Goal: Share content: Share content

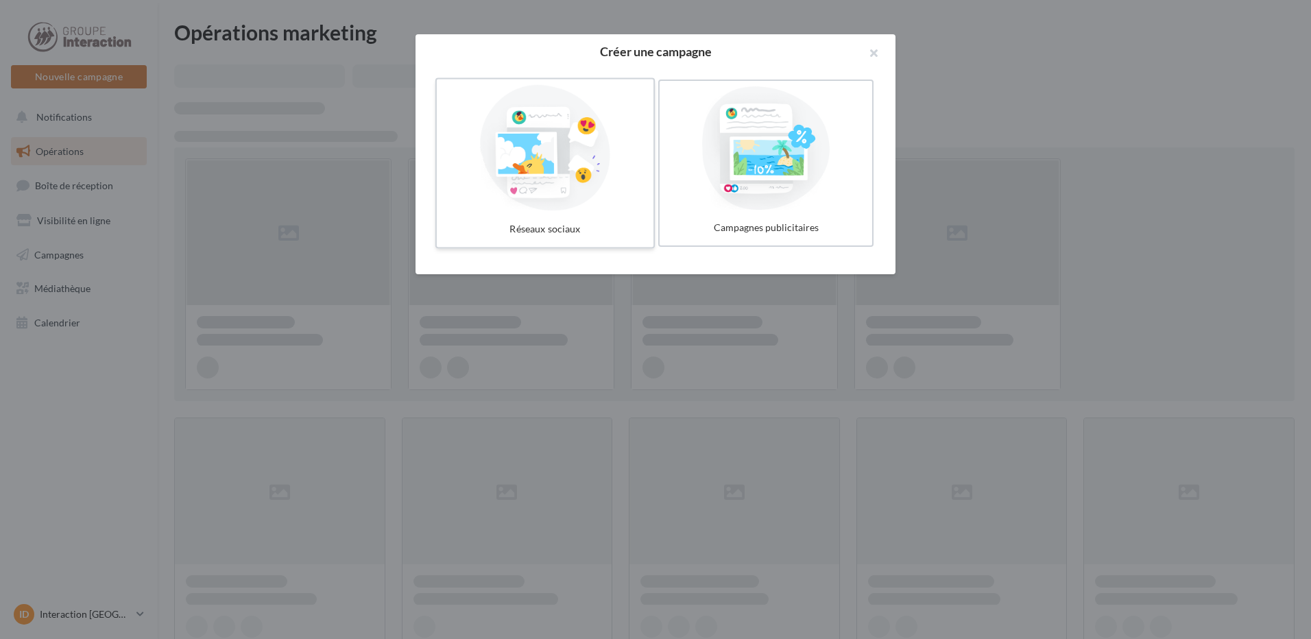
click at [571, 171] on div at bounding box center [545, 148] width 206 height 126
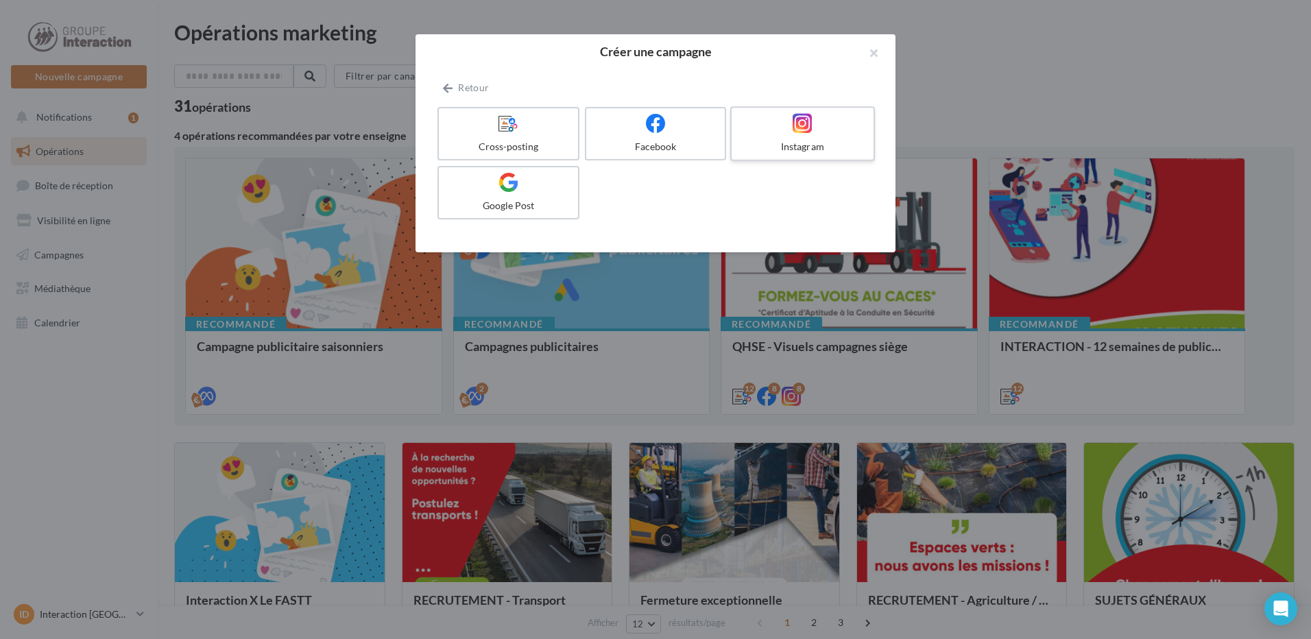
click at [801, 134] on span at bounding box center [803, 123] width 20 height 21
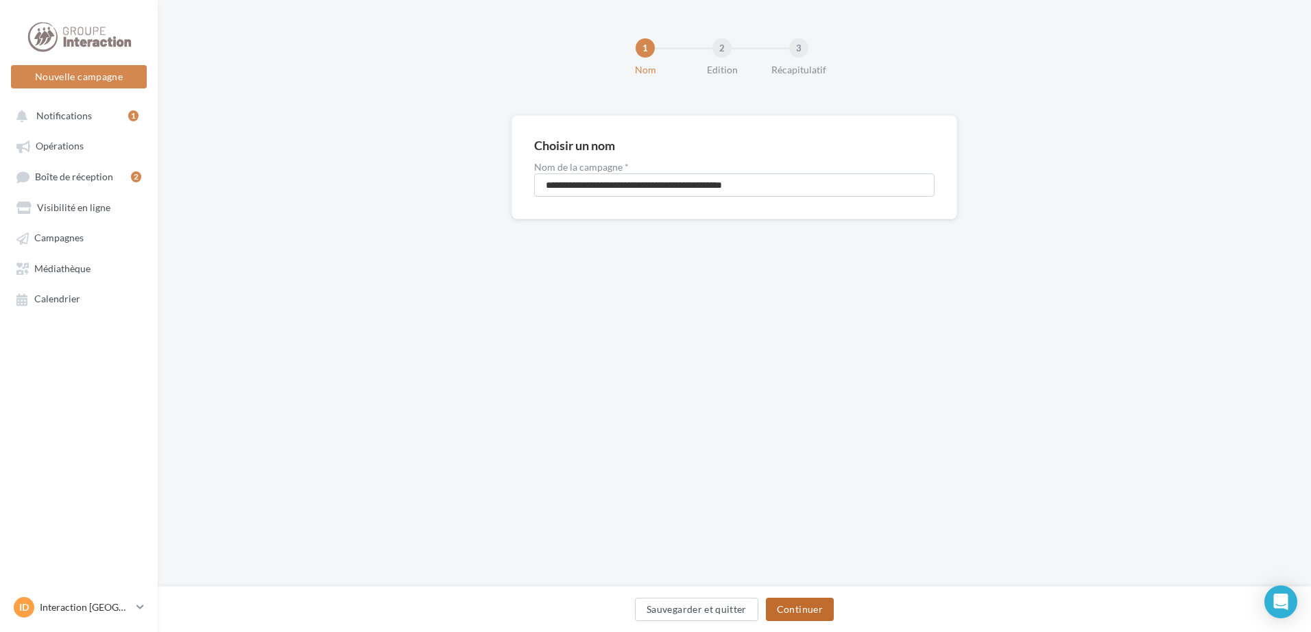
click at [772, 607] on button "Continuer" at bounding box center [800, 609] width 68 height 23
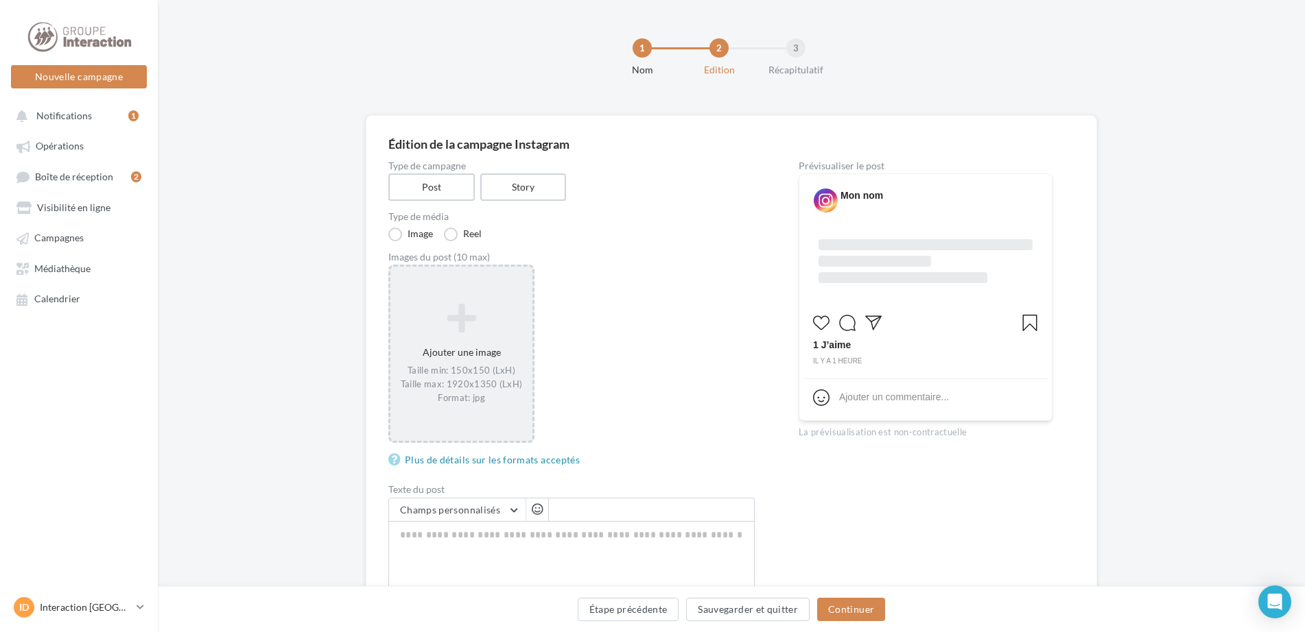
click at [442, 319] on icon at bounding box center [461, 318] width 131 height 33
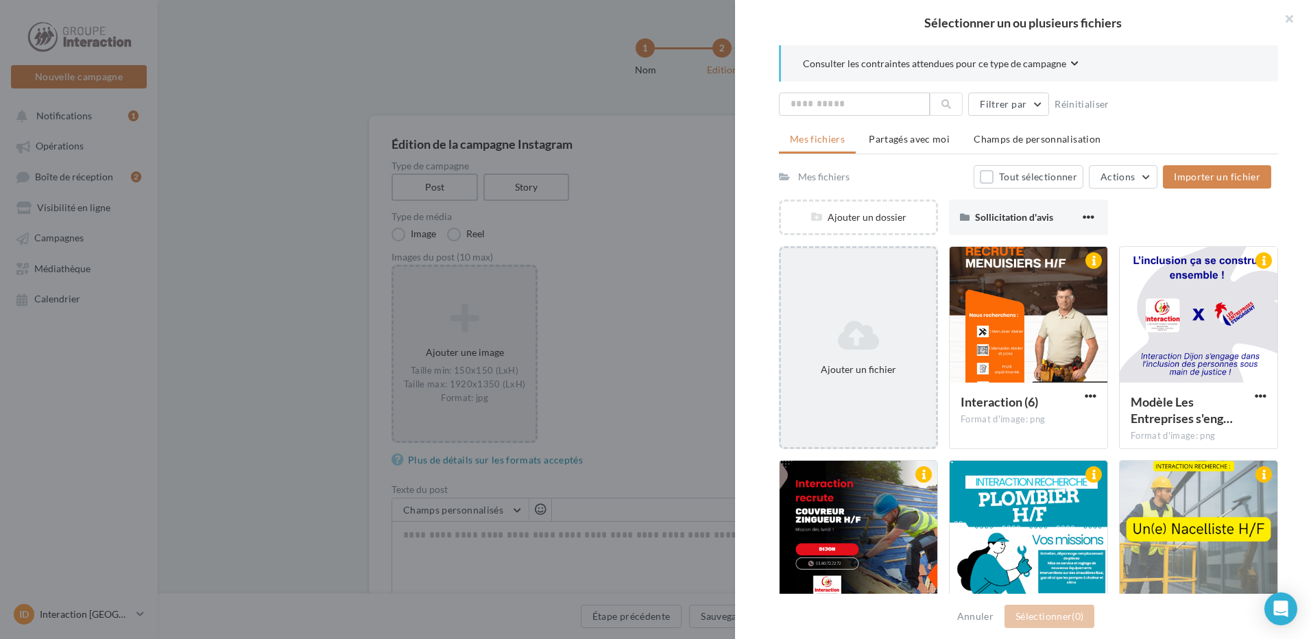
click at [840, 302] on div "Ajouter un fichier" at bounding box center [858, 347] width 159 height 203
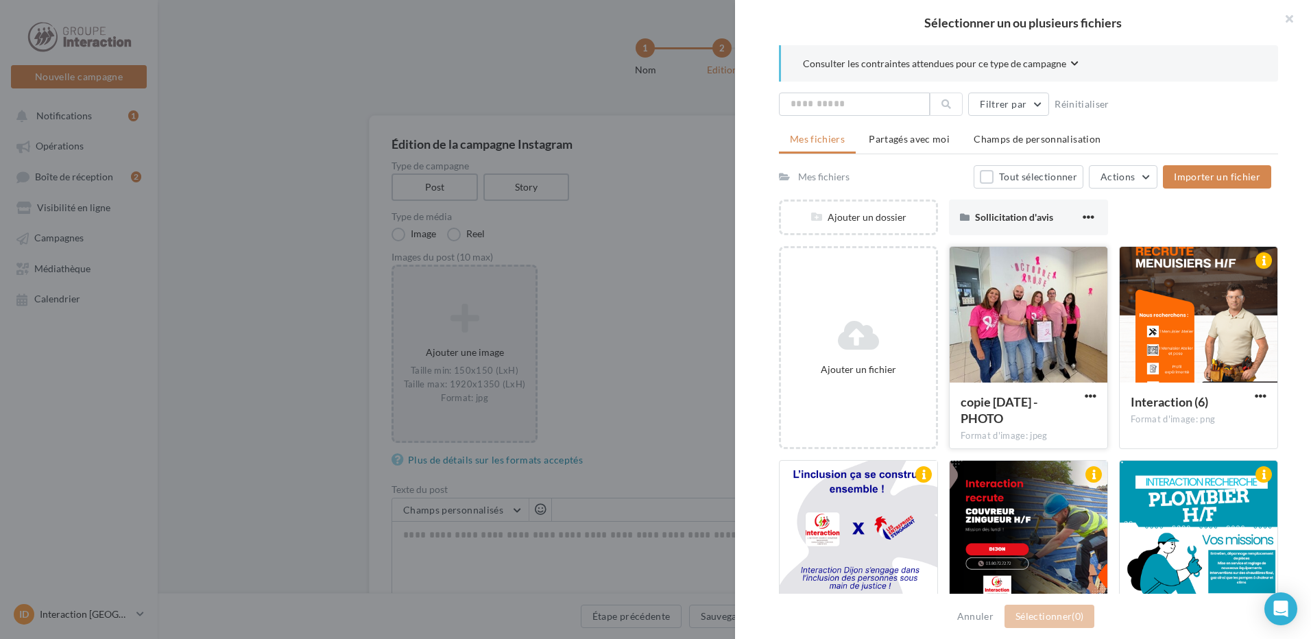
click at [1031, 326] on div at bounding box center [1029, 315] width 158 height 137
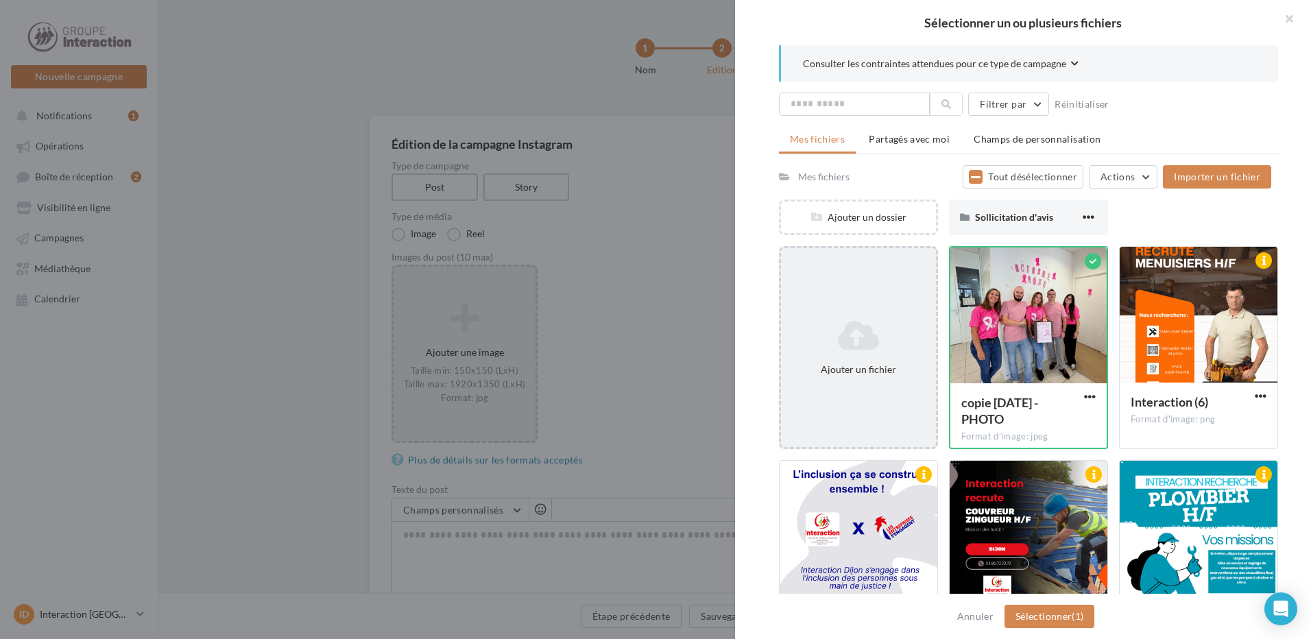
click at [868, 325] on icon at bounding box center [859, 335] width 144 height 33
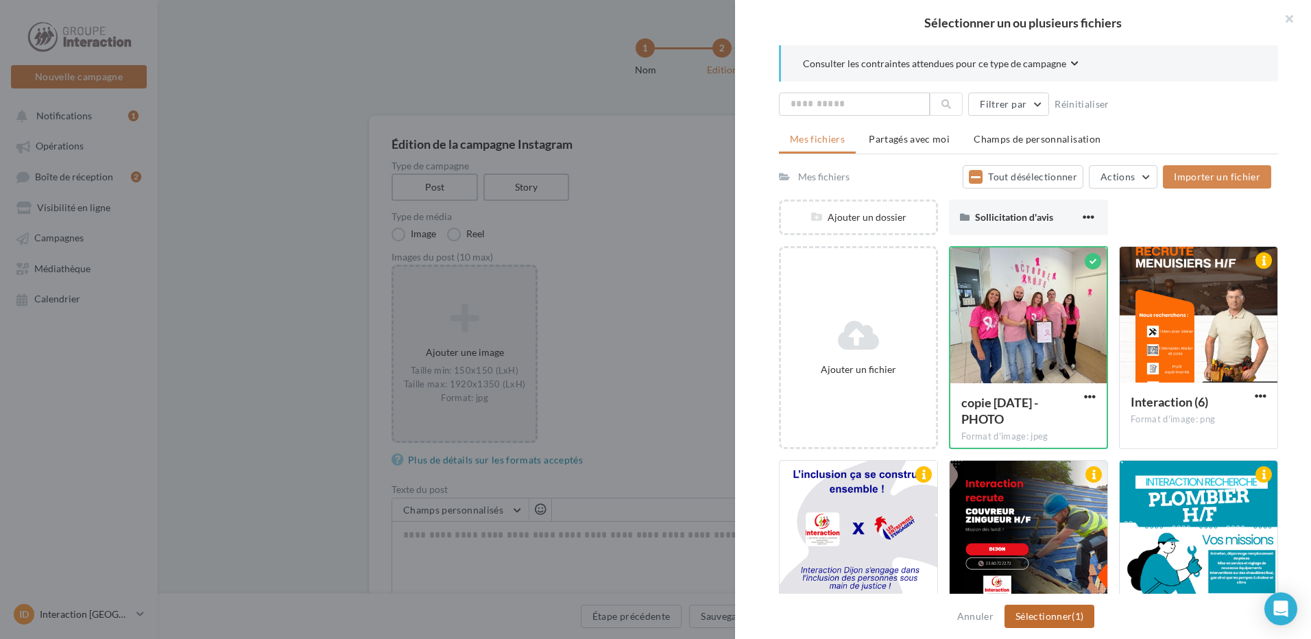
click at [1029, 612] on button "Sélectionner (1)" at bounding box center [1050, 616] width 90 height 23
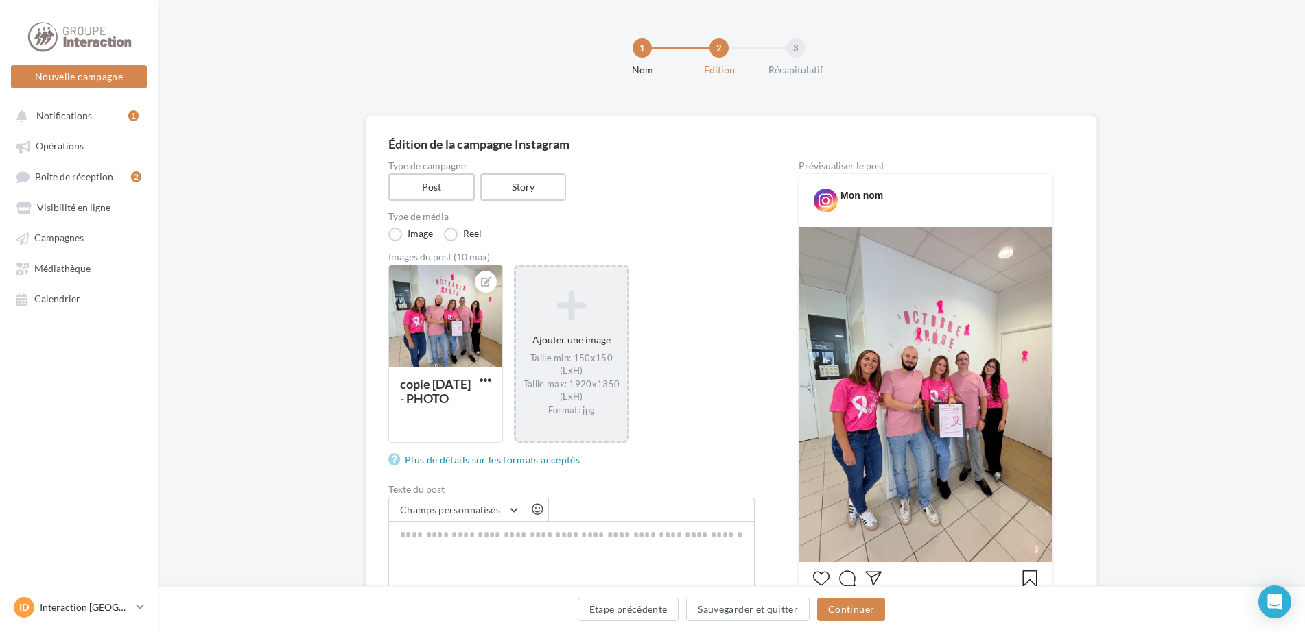
click at [565, 324] on div "Ajouter une image Taille min: 150x150 (LxH) Taille max: 1920x1350 (LxH) Format:…" at bounding box center [571, 353] width 110 height 139
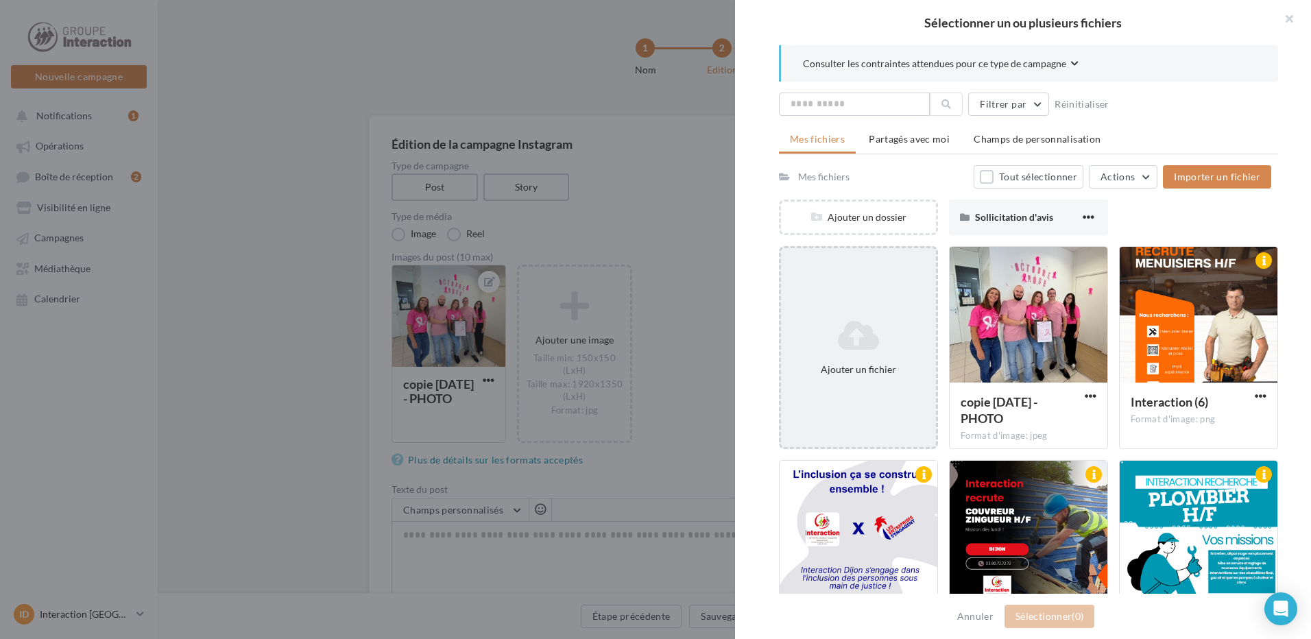
click at [892, 304] on div "Ajouter un fichier" at bounding box center [858, 347] width 159 height 203
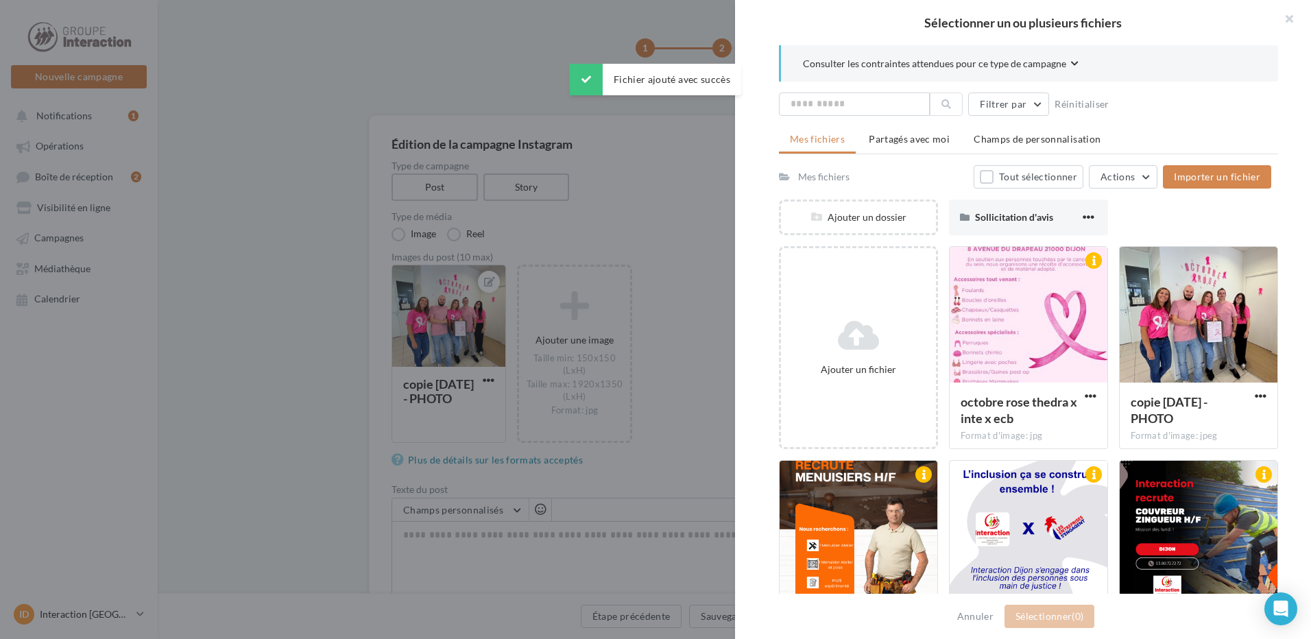
click at [1049, 317] on div at bounding box center [1029, 315] width 158 height 137
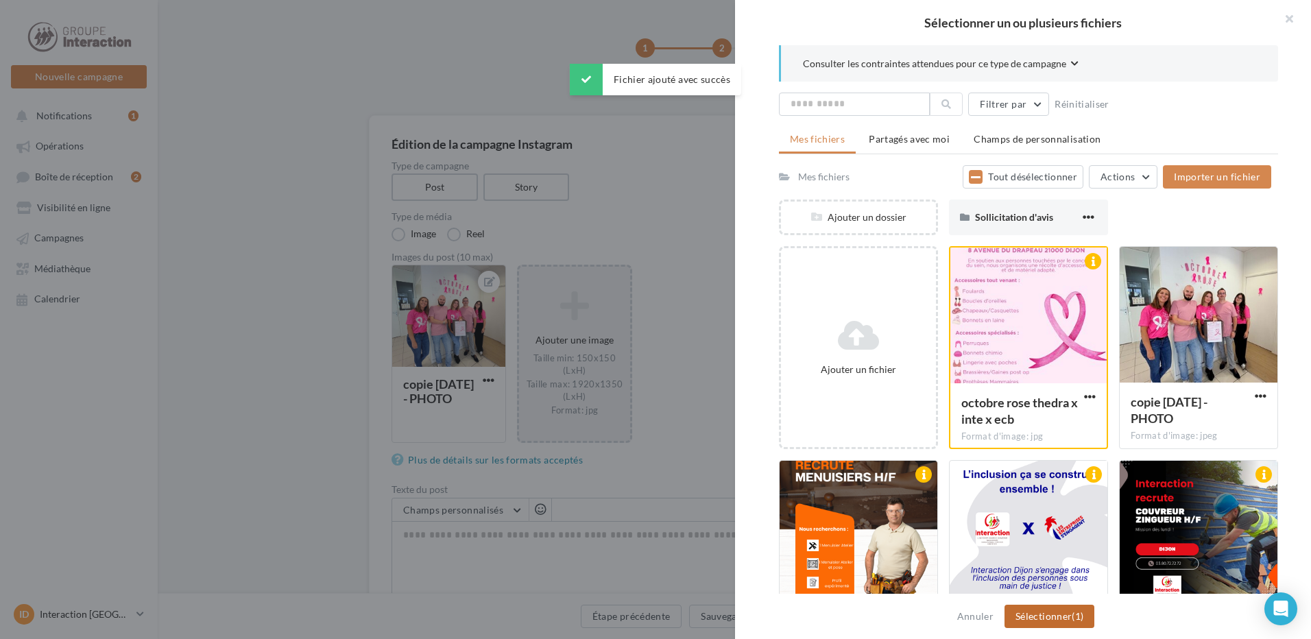
click at [1008, 610] on button "Sélectionner (1)" at bounding box center [1050, 616] width 90 height 23
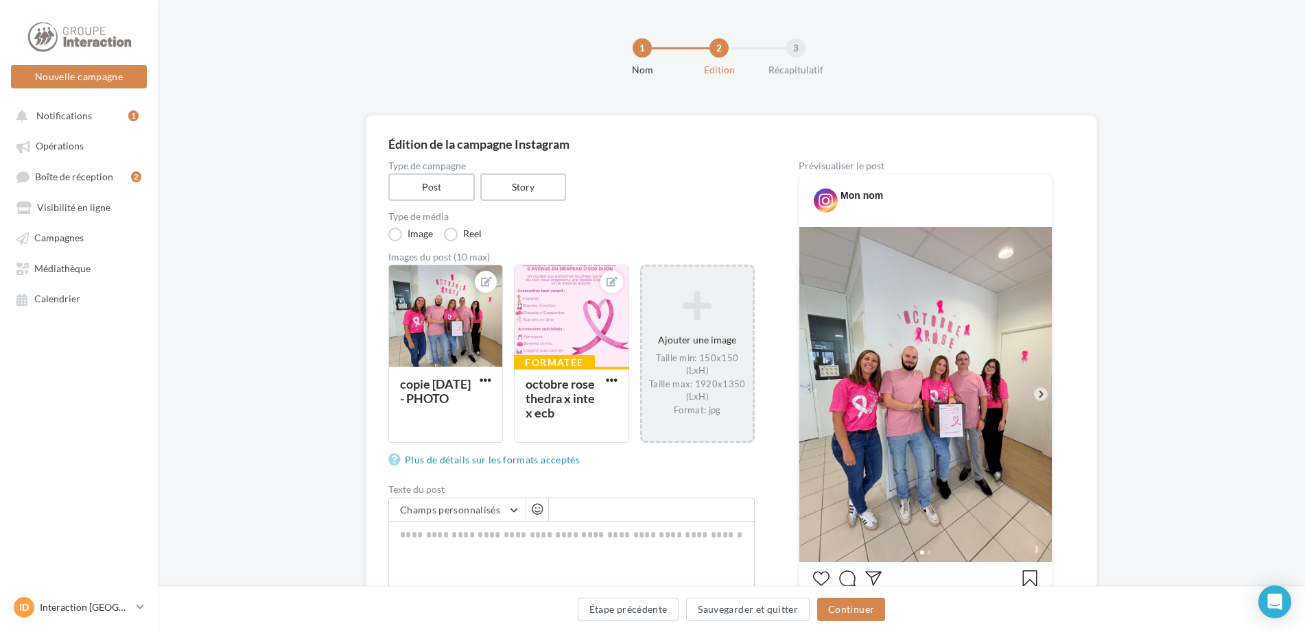
click at [698, 333] on div "Ajouter une image Taille min: 150x150 (LxH) Taille max: 1920x1350 (LxH) Format:…" at bounding box center [697, 353] width 110 height 139
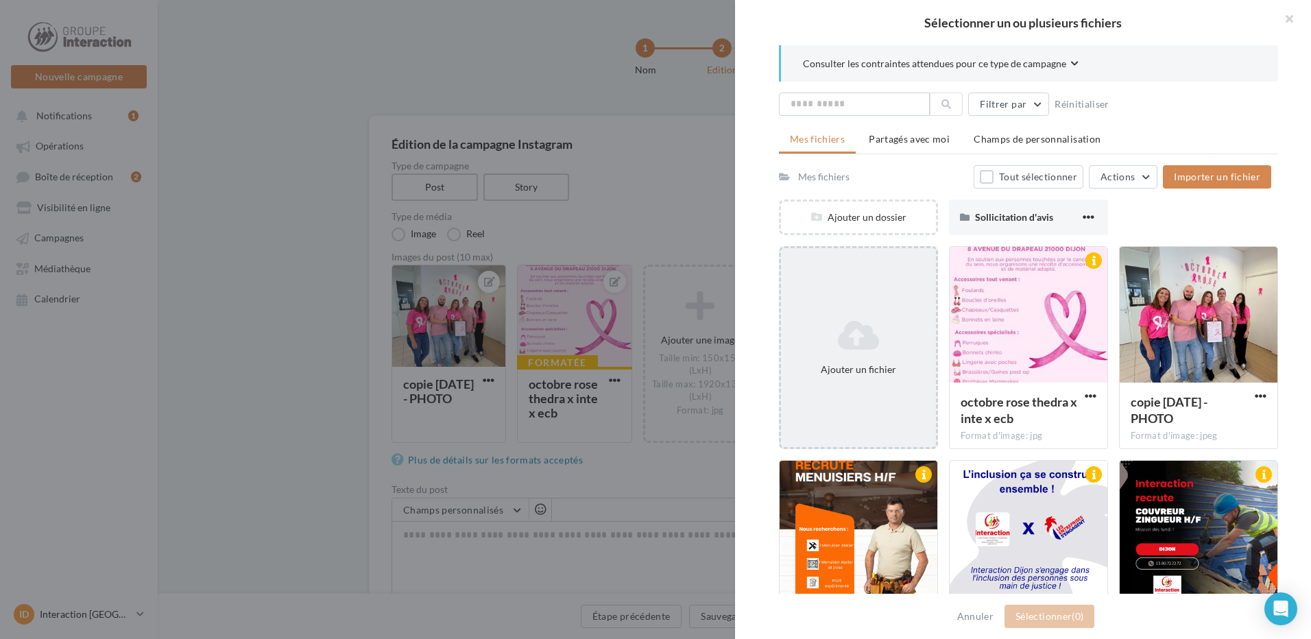
click at [865, 315] on div "Ajouter un fichier" at bounding box center [858, 347] width 155 height 69
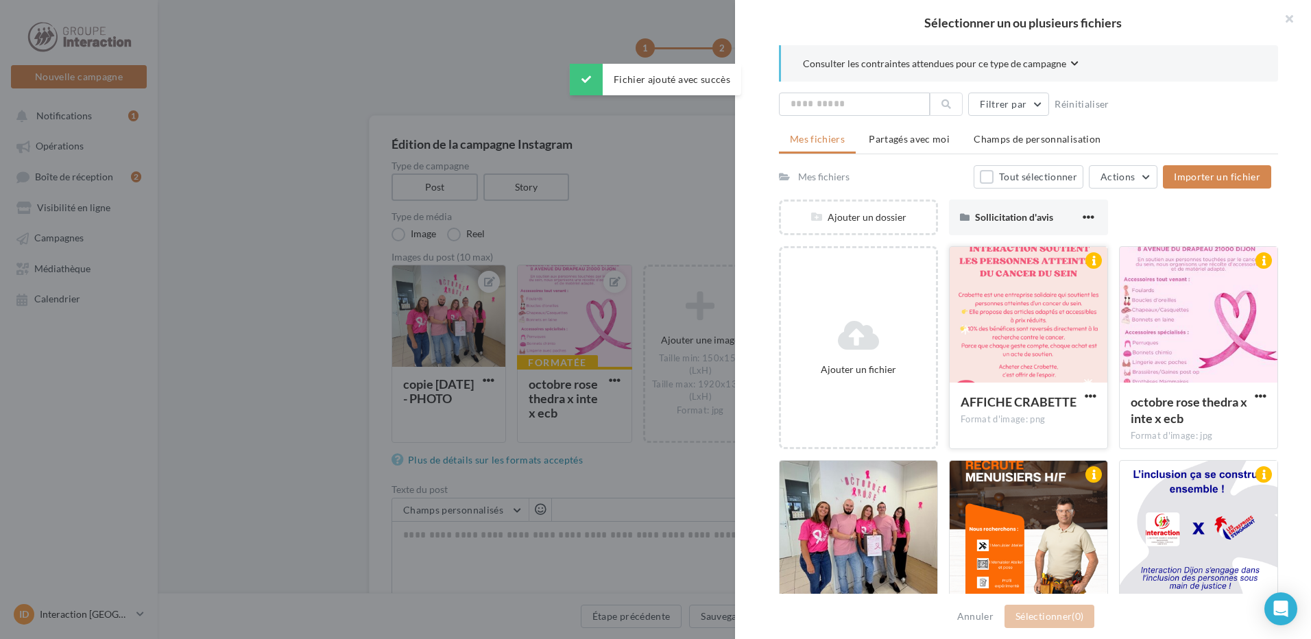
click at [1041, 342] on div at bounding box center [1029, 315] width 158 height 137
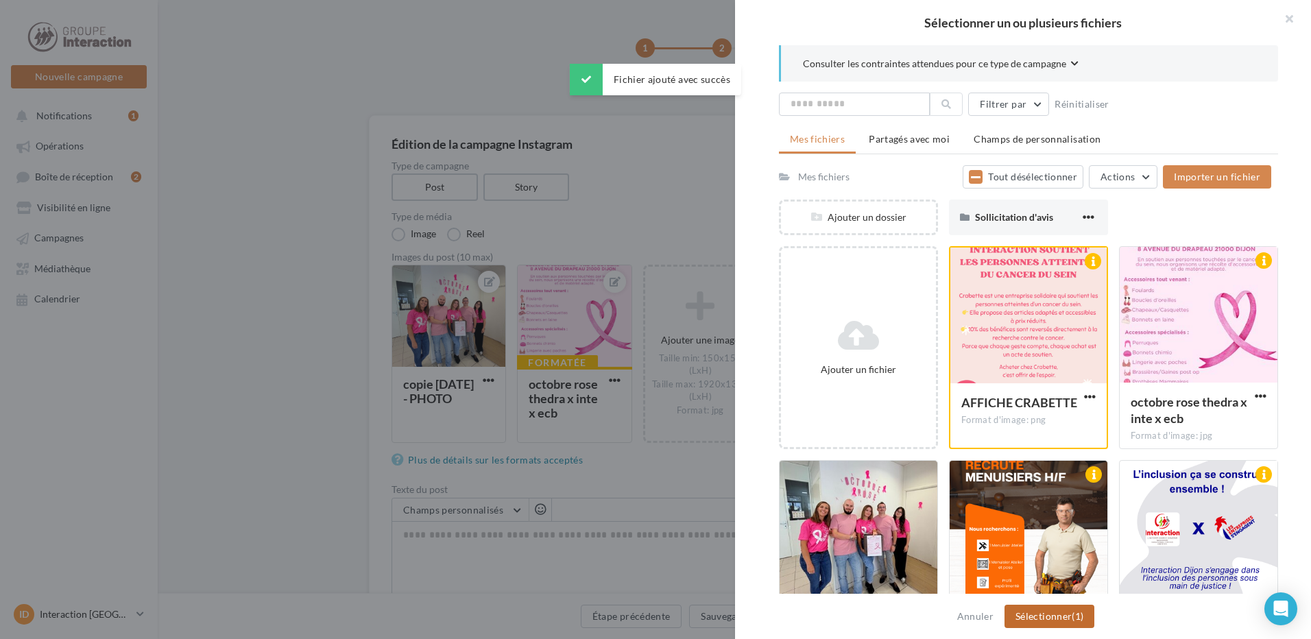
click at [1059, 617] on button "Sélectionner (1)" at bounding box center [1050, 616] width 90 height 23
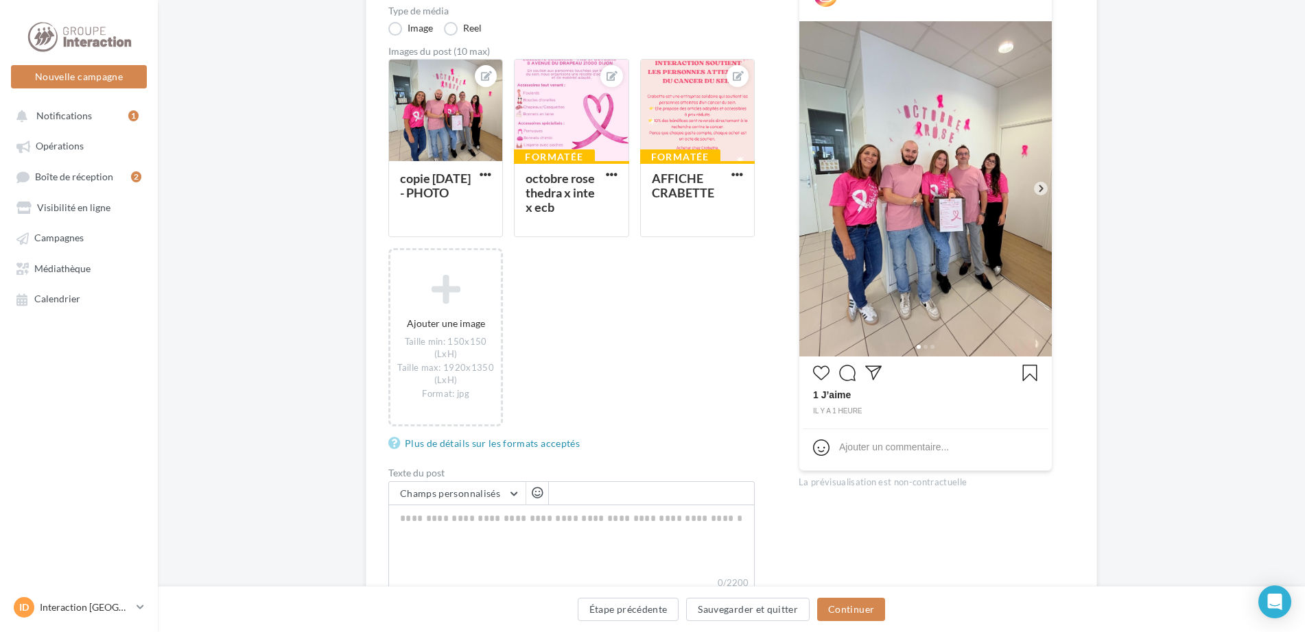
scroll to position [334, 0]
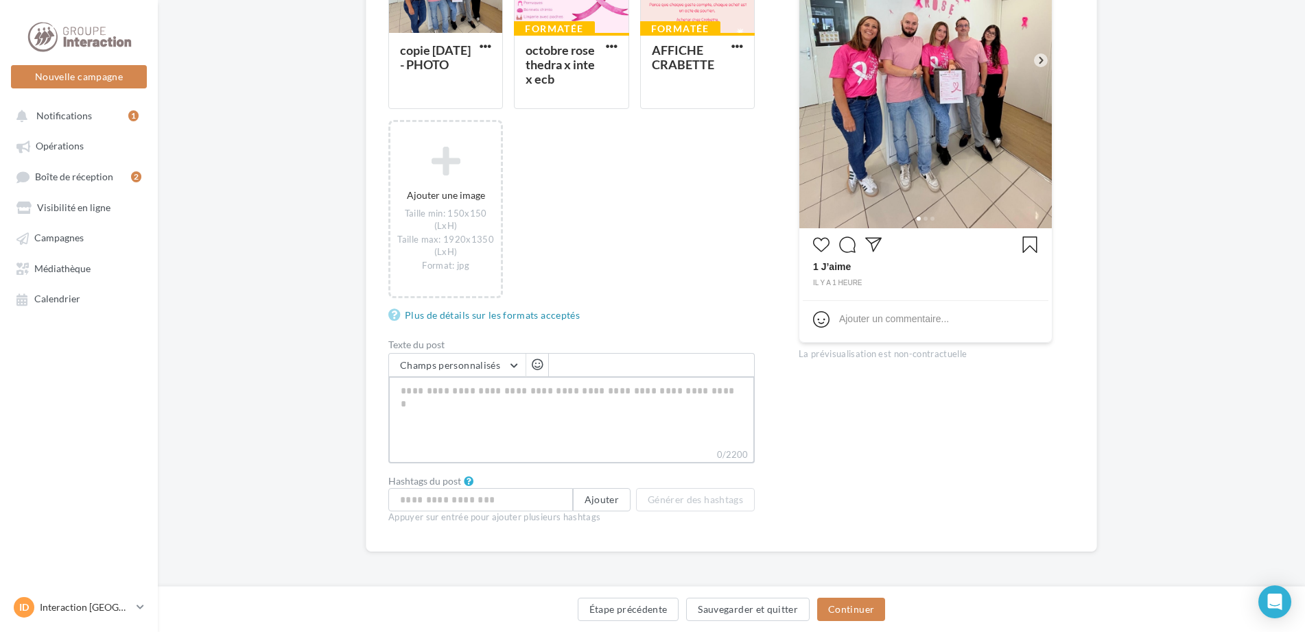
click at [412, 398] on textarea "0/2200" at bounding box center [571, 412] width 366 height 71
paste textarea "**********"
type textarea "**********"
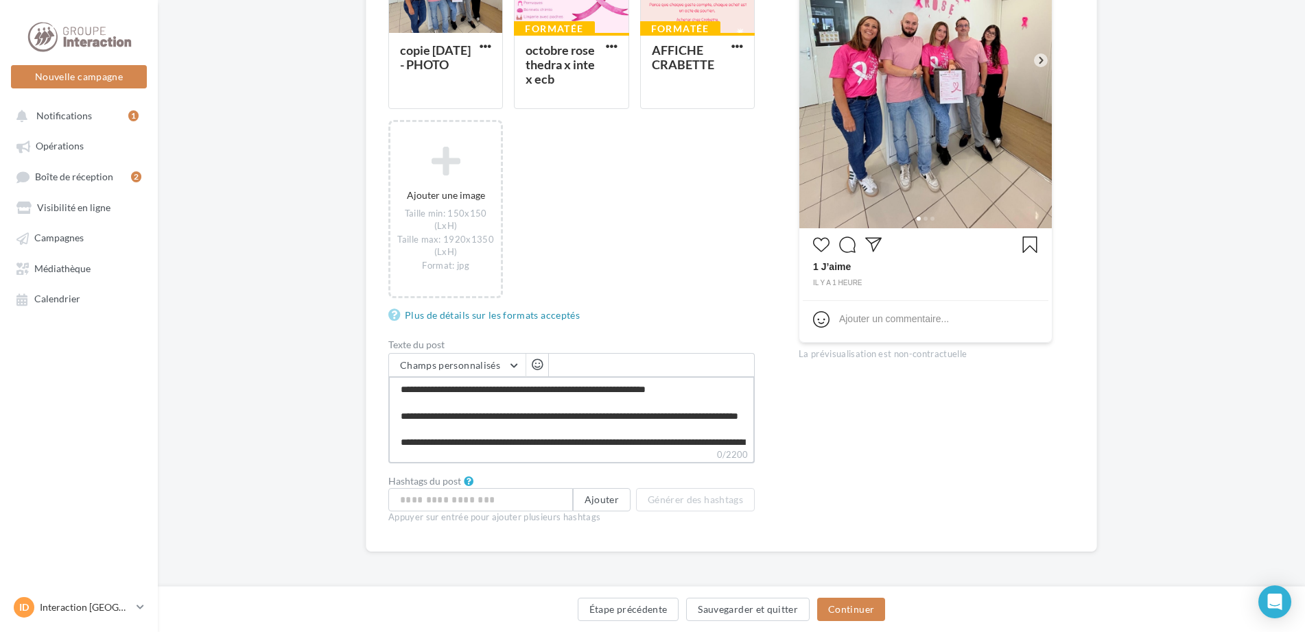
scroll to position [218, 0]
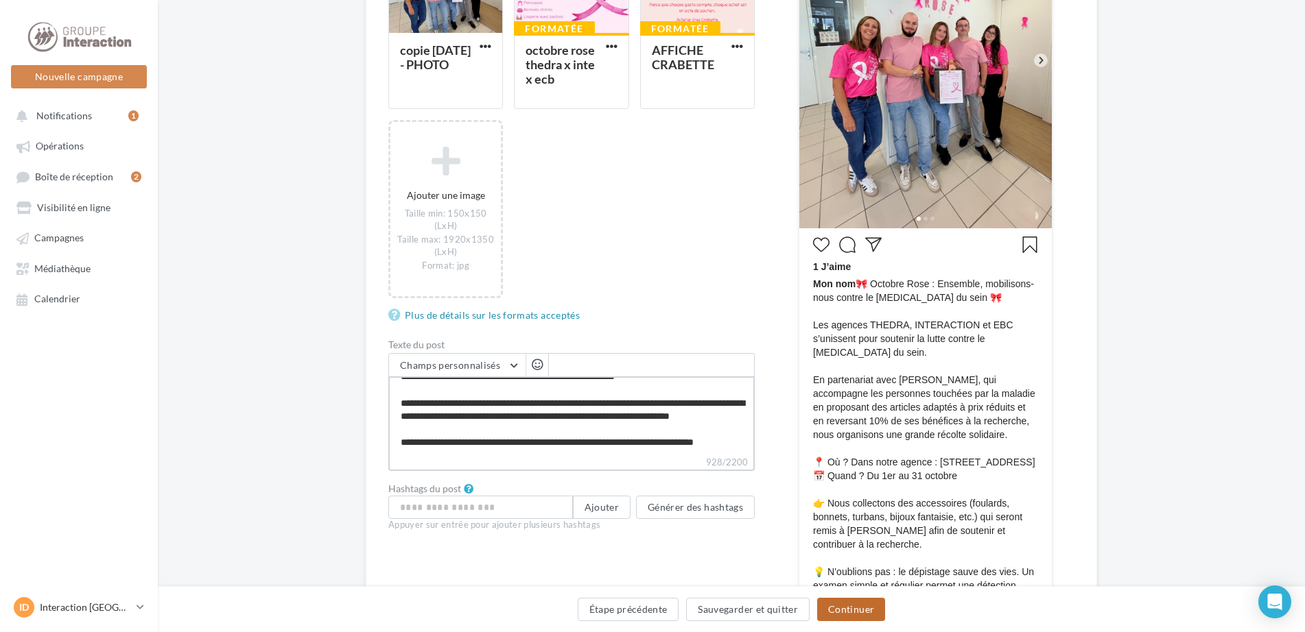
type textarea "**********"
click at [845, 608] on button "Continuer" at bounding box center [851, 609] width 68 height 23
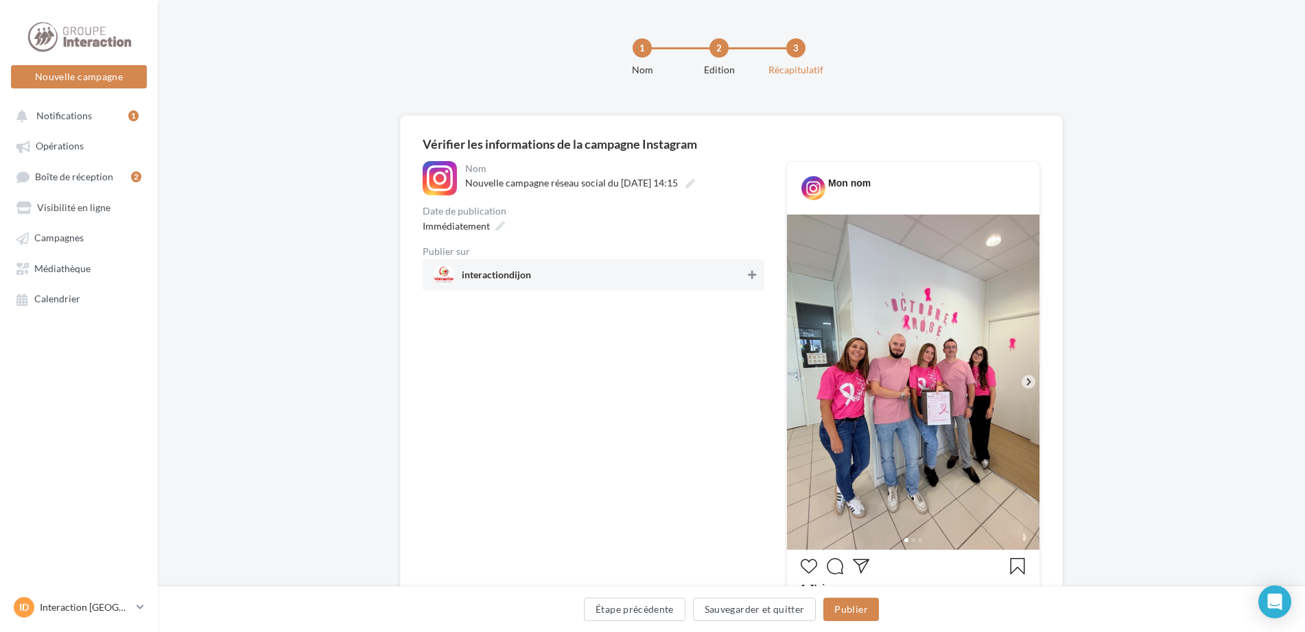
click at [752, 274] on icon at bounding box center [752, 275] width 8 height 10
click at [840, 606] on button "Publier" at bounding box center [850, 609] width 55 height 23
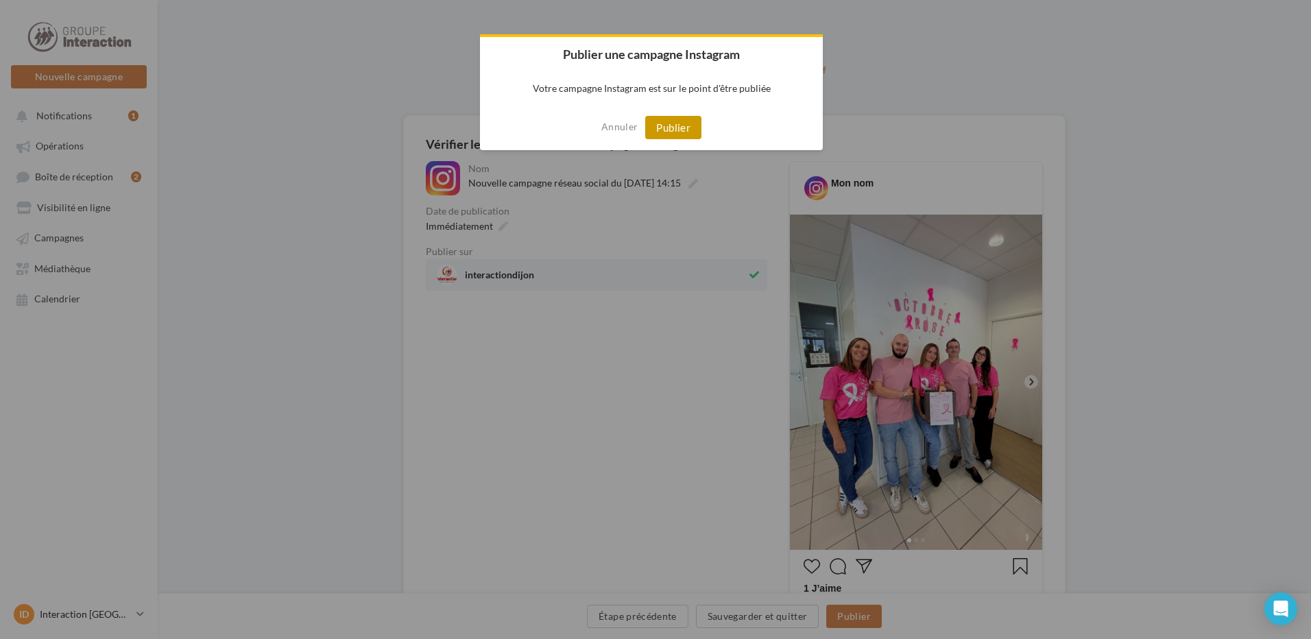
click at [685, 125] on button "Publier" at bounding box center [673, 127] width 56 height 23
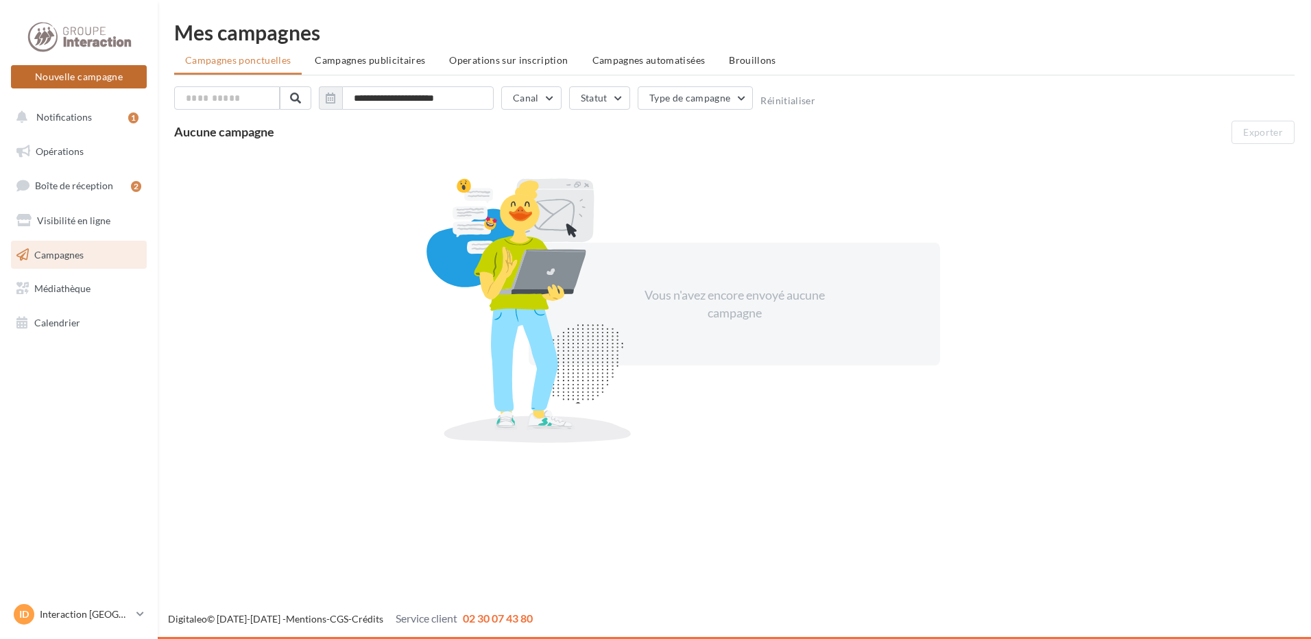
click at [99, 88] on button "Nouvelle campagne" at bounding box center [79, 76] width 136 height 23
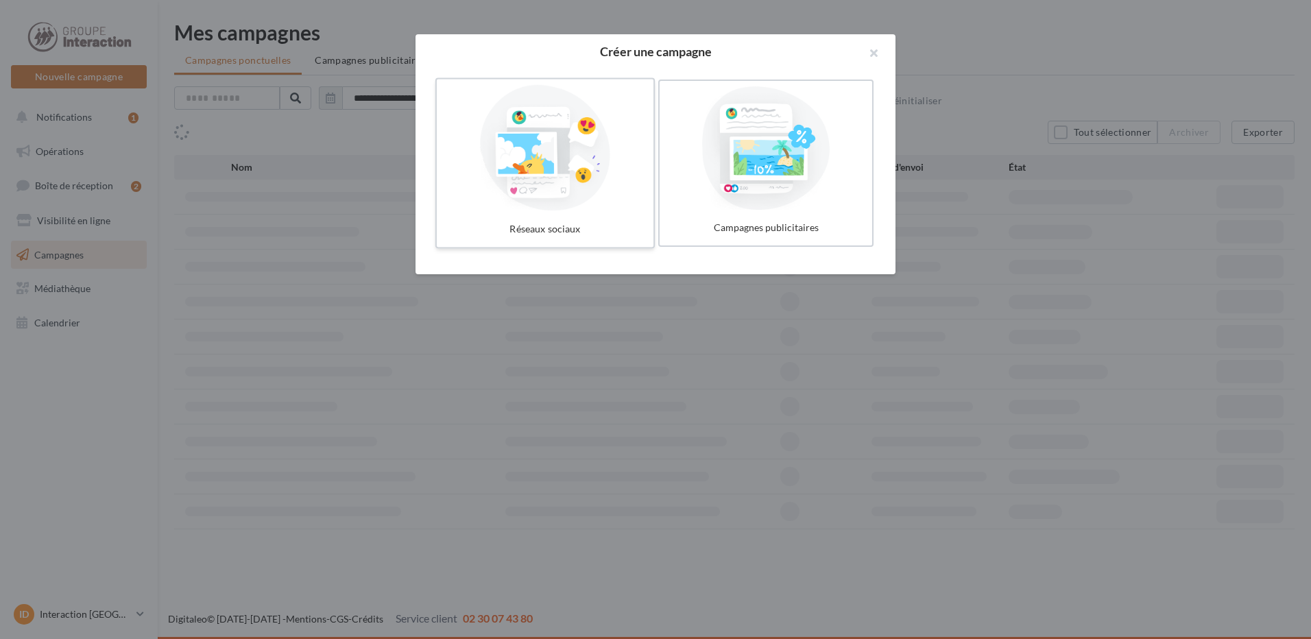
click at [518, 163] on div at bounding box center [545, 148] width 206 height 126
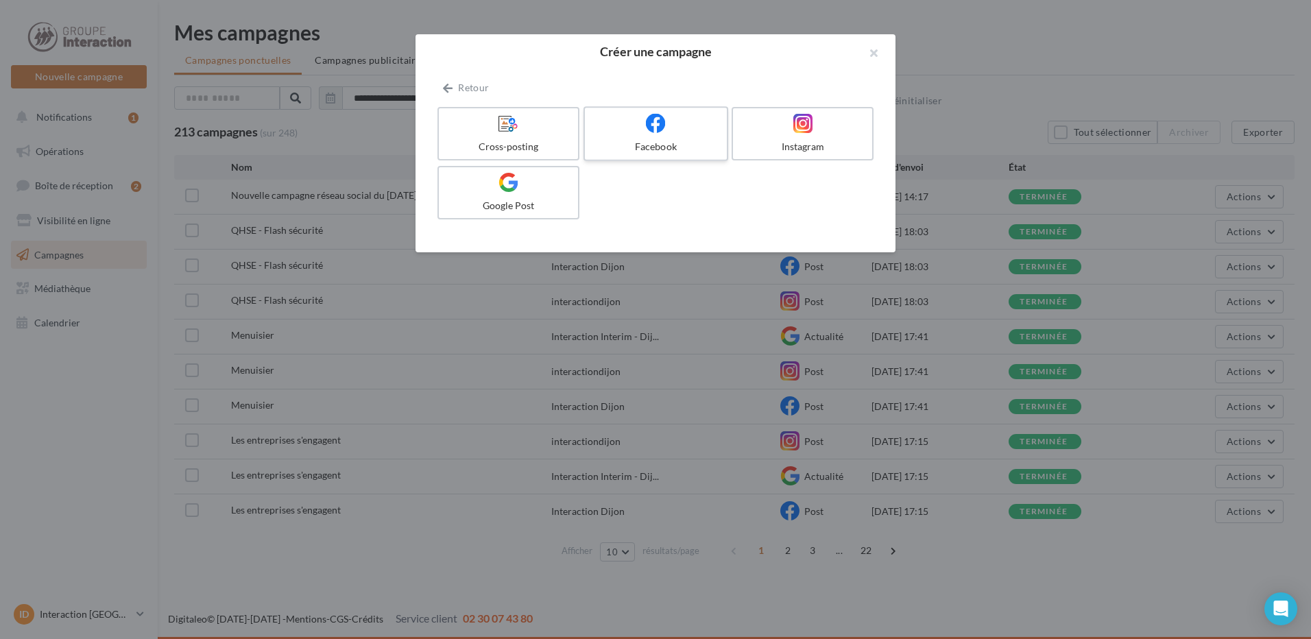
click at [672, 140] on div "Facebook" at bounding box center [656, 147] width 130 height 14
